Goal: Navigation & Orientation: Find specific page/section

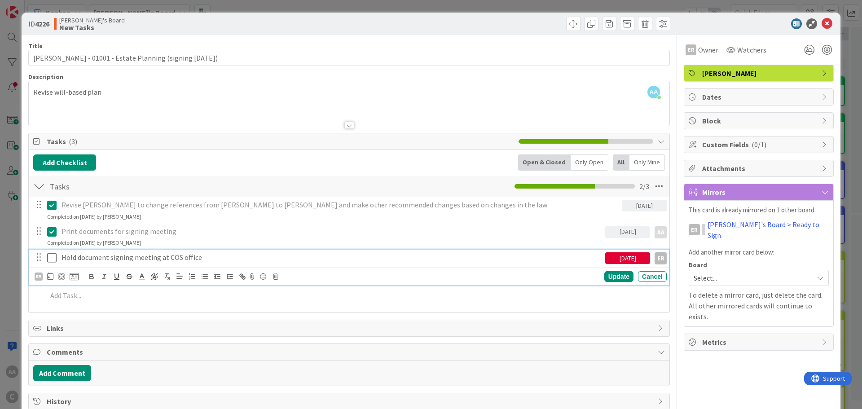
click at [52, 259] on icon at bounding box center [51, 257] width 9 height 11
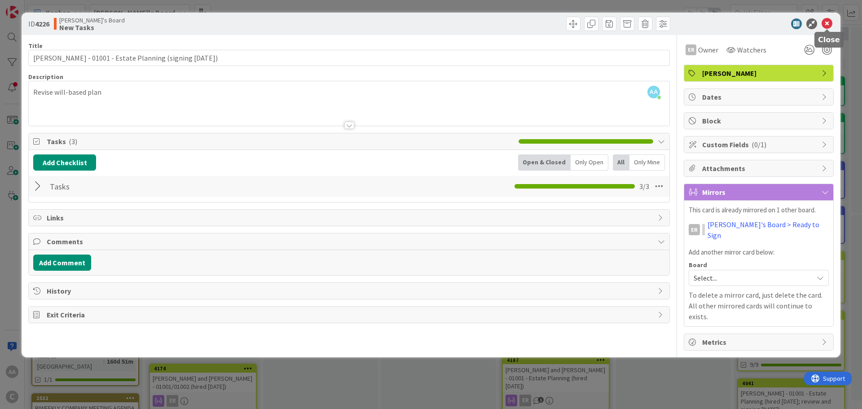
click at [826, 21] on icon at bounding box center [826, 23] width 11 height 11
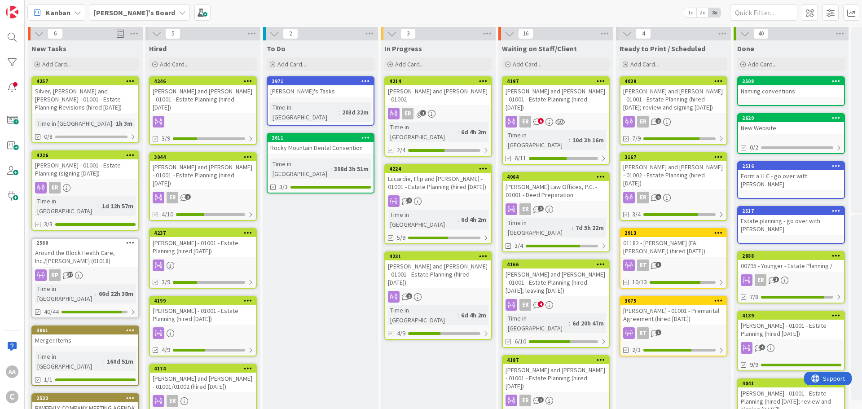
click at [415, 173] on div "Lucardie, Flip and [PERSON_NAME] - 01001 - Estate Planning (hired [DATE])" at bounding box center [438, 183] width 106 height 20
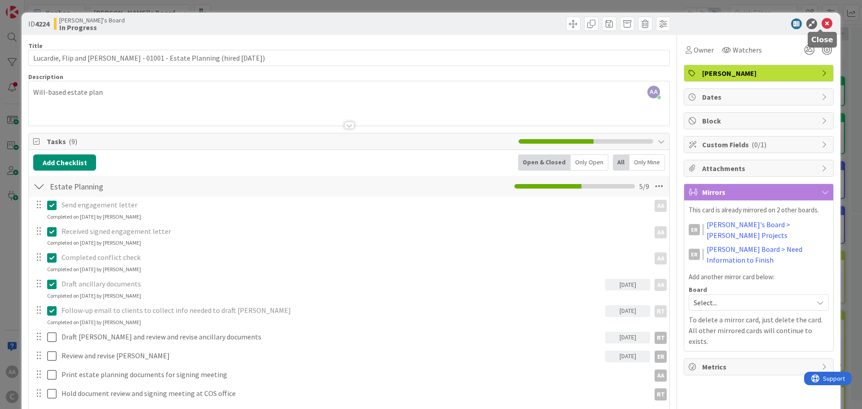
click at [821, 23] on icon at bounding box center [826, 23] width 11 height 11
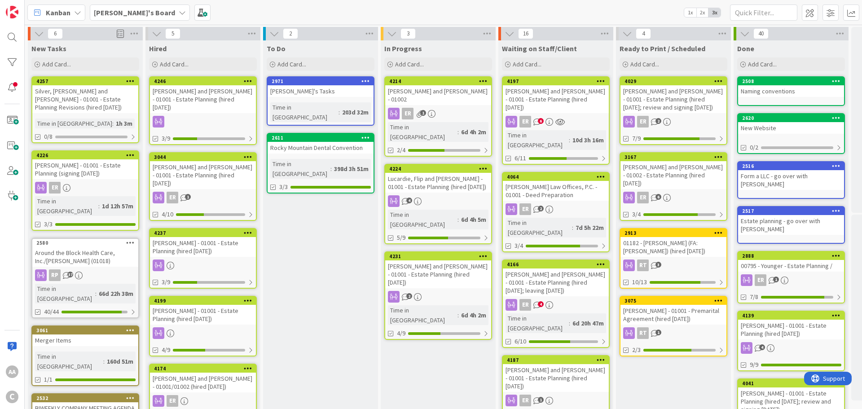
click at [444, 260] on div "[PERSON_NAME] and [PERSON_NAME] - 01001 - Estate Planning (hired [DATE])" at bounding box center [438, 274] width 106 height 28
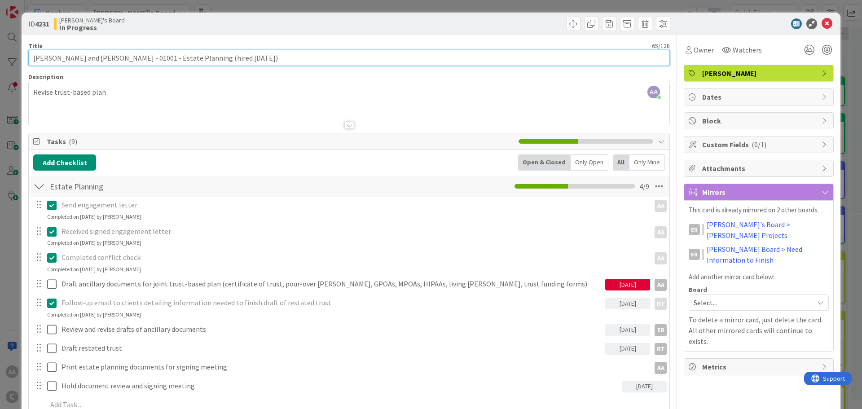
click at [52, 54] on input "[PERSON_NAME] and [PERSON_NAME] - 01001 - Estate Planning (hired [DATE])" at bounding box center [348, 58] width 641 height 16
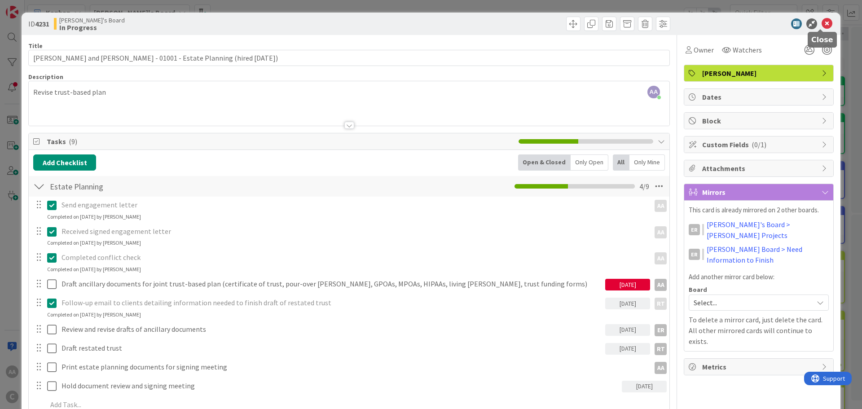
click at [825, 20] on icon at bounding box center [826, 23] width 11 height 11
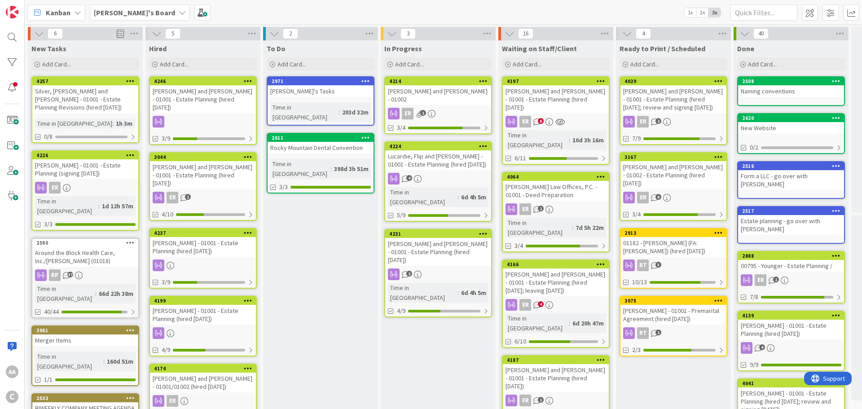
click at [76, 93] on div "Silver, [PERSON_NAME] and [PERSON_NAME] - 01001 - Estate Planning Revisions (hi…" at bounding box center [85, 99] width 106 height 28
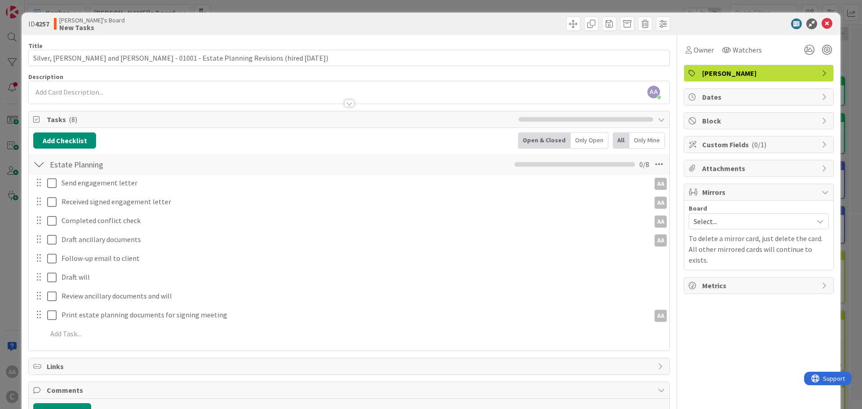
click at [720, 221] on span "Select..." at bounding box center [750, 221] width 115 height 13
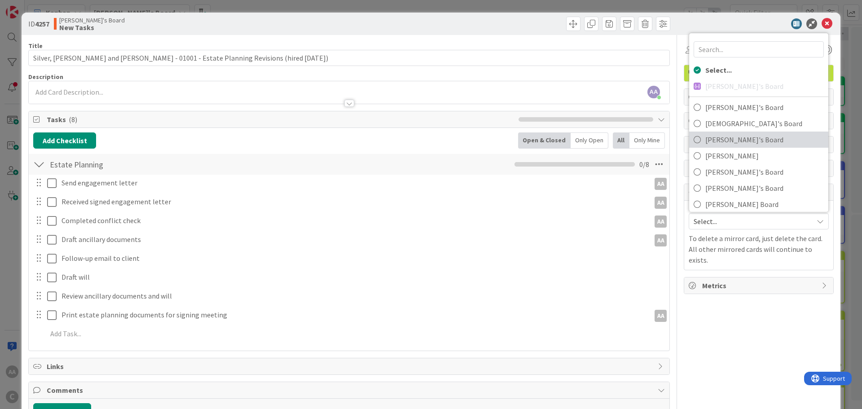
click at [722, 139] on span "[PERSON_NAME]'s Board" at bounding box center [764, 139] width 118 height 13
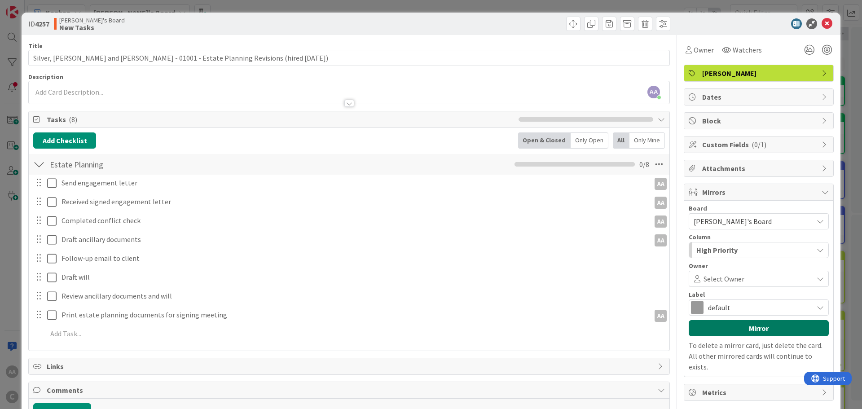
click at [743, 329] on button "Mirror" at bounding box center [758, 328] width 140 height 16
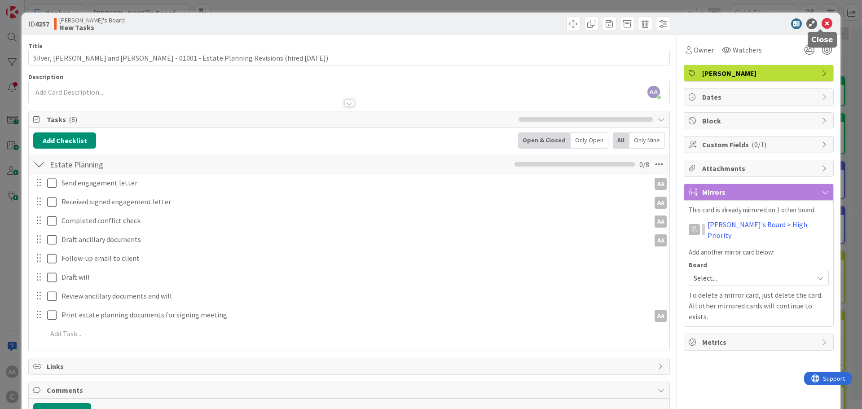
click at [822, 21] on icon at bounding box center [826, 23] width 11 height 11
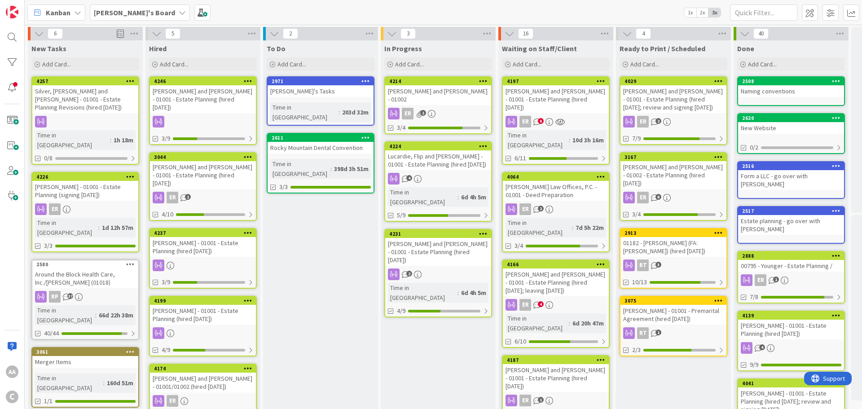
click at [66, 96] on div "Silver, [PERSON_NAME] and [PERSON_NAME] - 01001 - Estate Planning Revisions (hi…" at bounding box center [85, 99] width 106 height 28
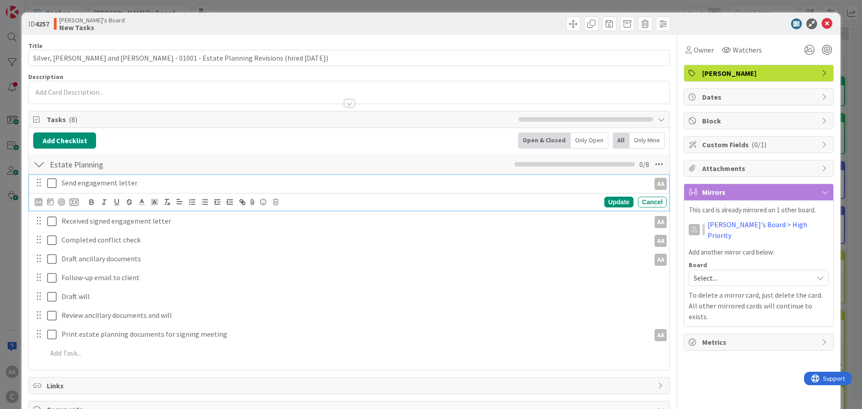
click at [52, 185] on icon at bounding box center [51, 183] width 9 height 11
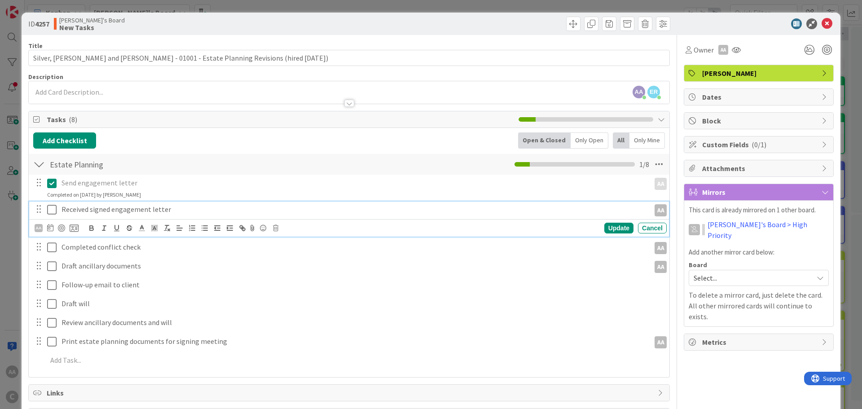
drag, startPoint x: 49, startPoint y: 207, endPoint x: 50, endPoint y: 214, distance: 7.2
click at [49, 208] on icon at bounding box center [51, 209] width 9 height 11
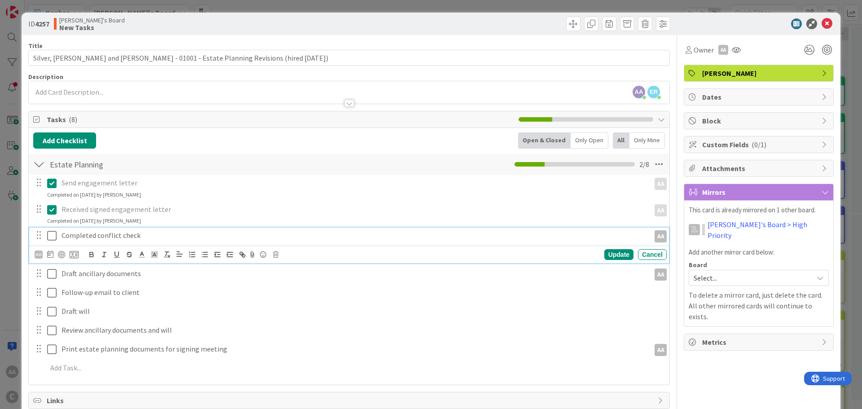
click at [50, 234] on icon at bounding box center [51, 235] width 9 height 11
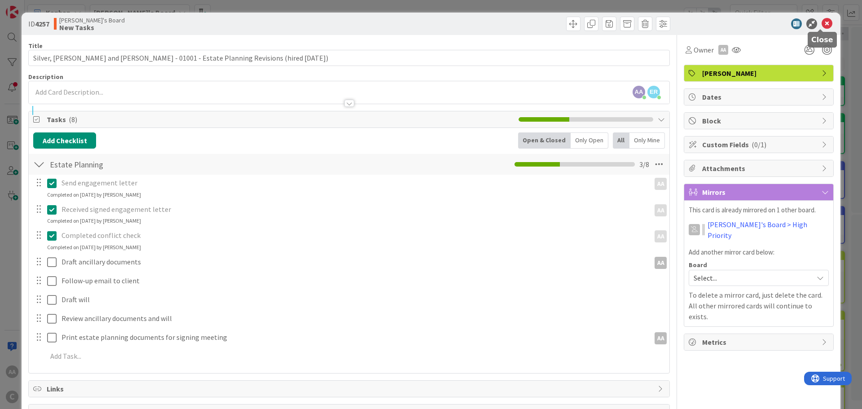
click at [821, 25] on icon at bounding box center [826, 23] width 11 height 11
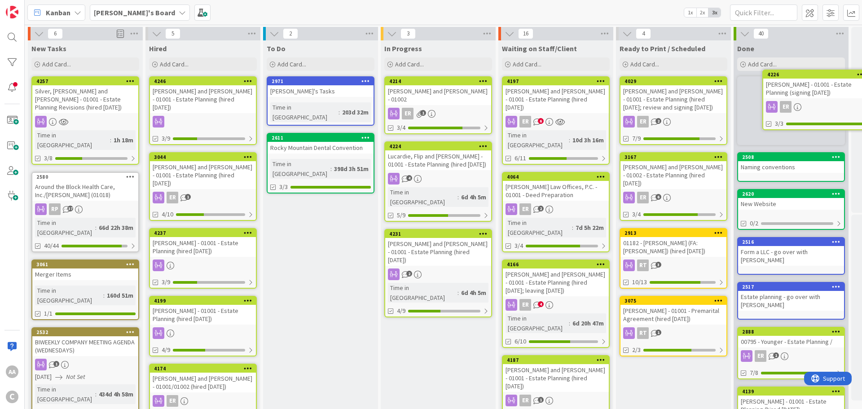
scroll to position [0, 44]
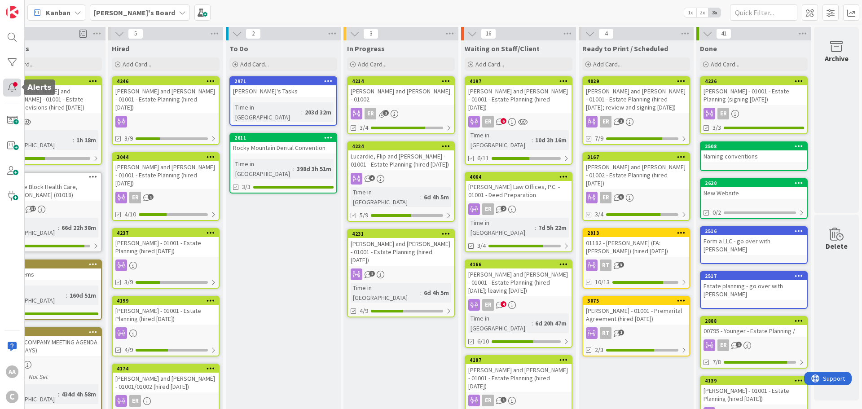
click at [11, 86] on div at bounding box center [12, 88] width 18 height 18
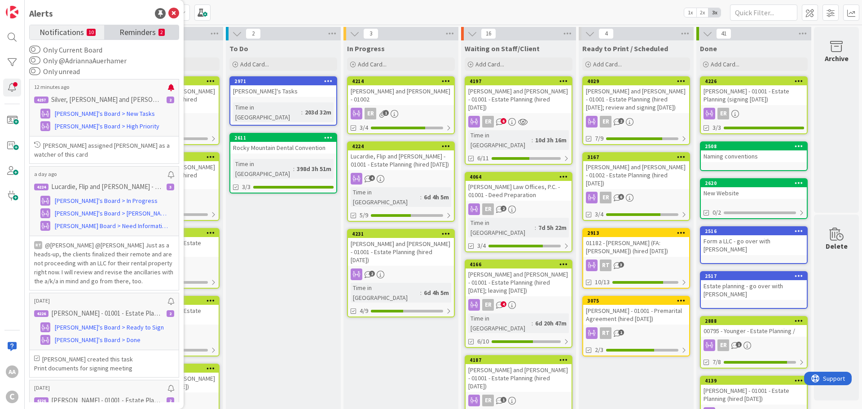
click at [139, 29] on span "Reminders" at bounding box center [137, 31] width 36 height 13
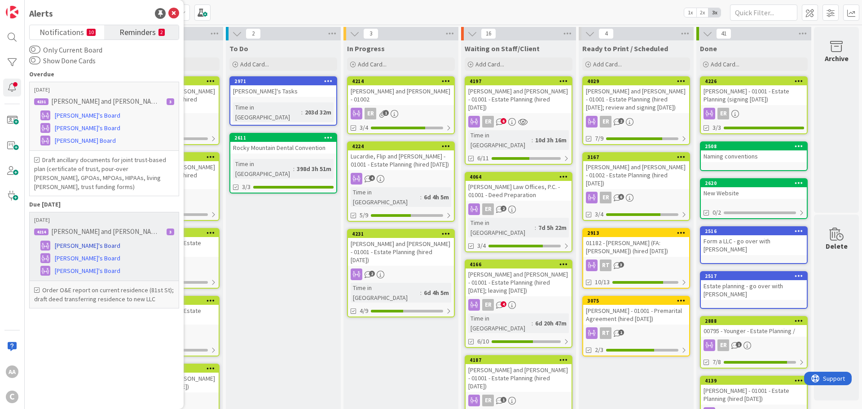
click at [73, 241] on span "[PERSON_NAME]'s Board" at bounding box center [88, 245] width 66 height 9
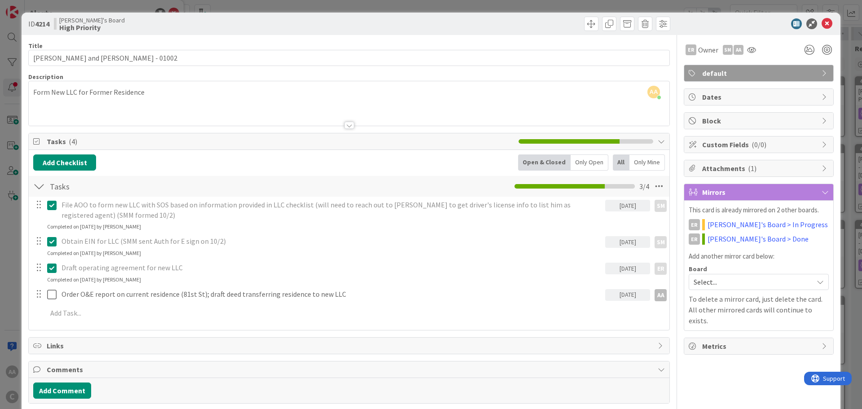
click at [819, 30] on div "ID 4214 [PERSON_NAME]'s Board High Priority" at bounding box center [431, 24] width 818 height 22
click at [821, 25] on icon at bounding box center [826, 23] width 11 height 11
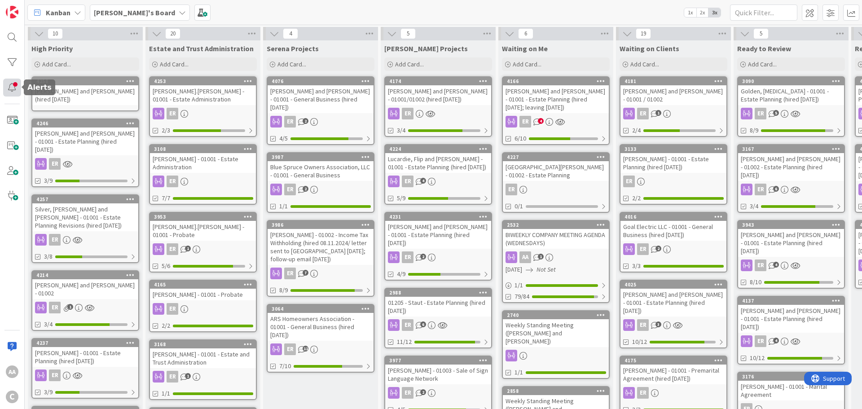
click at [13, 85] on div at bounding box center [12, 88] width 18 height 18
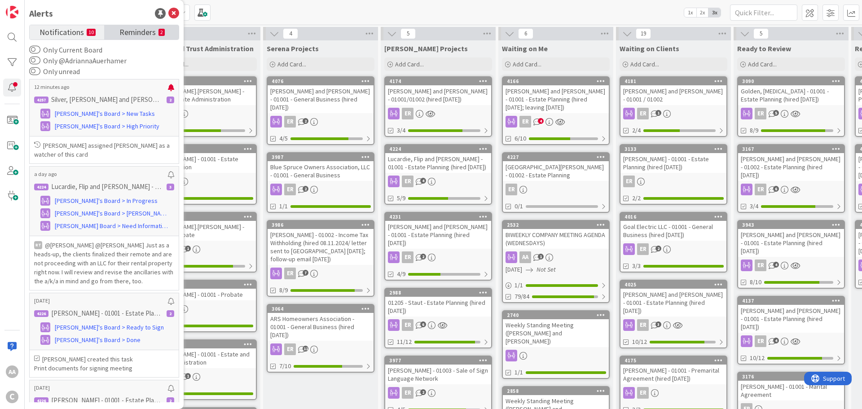
click at [133, 35] on span "Reminders" at bounding box center [137, 31] width 36 height 13
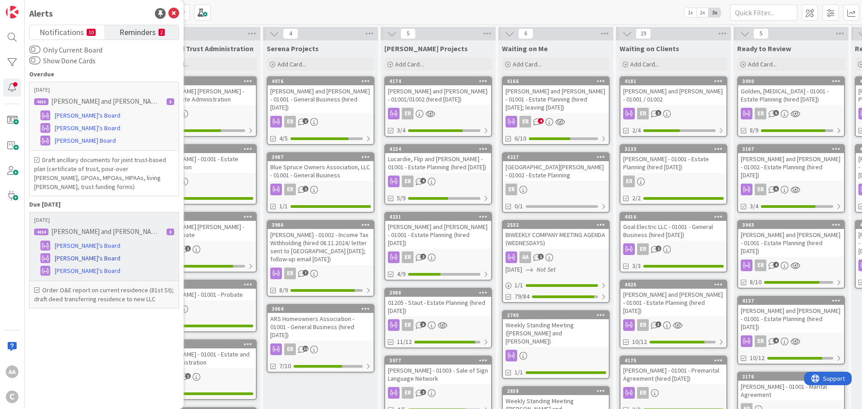
click at [86, 254] on span "[PERSON_NAME]'s Board" at bounding box center [88, 258] width 66 height 9
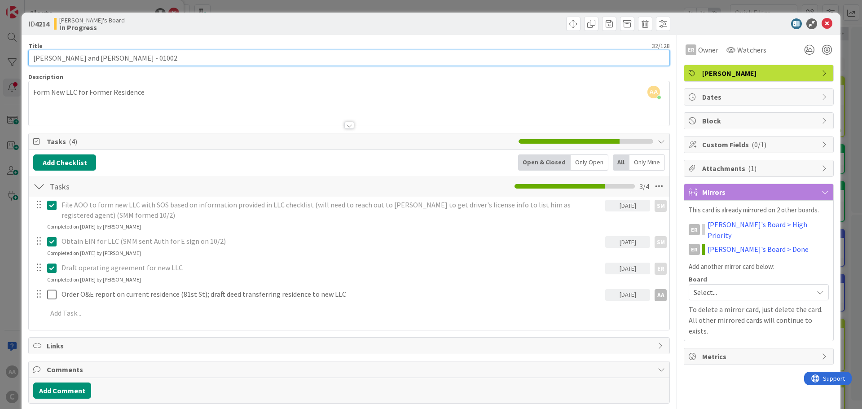
click at [47, 57] on input "[PERSON_NAME] and [PERSON_NAME] - 01002" at bounding box center [348, 58] width 641 height 16
